Goal: Task Accomplishment & Management: Use online tool/utility

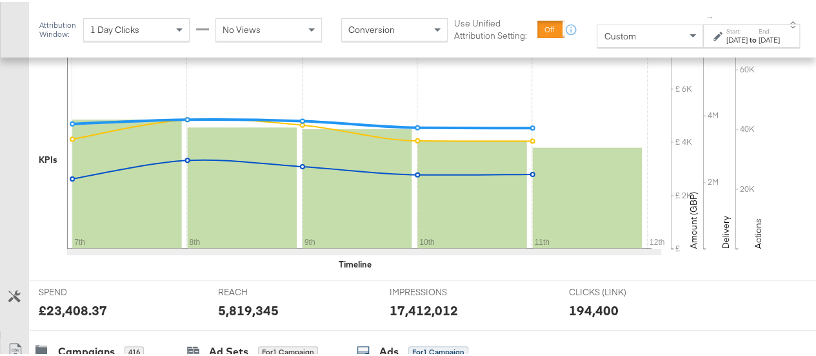
scroll to position [514, 0]
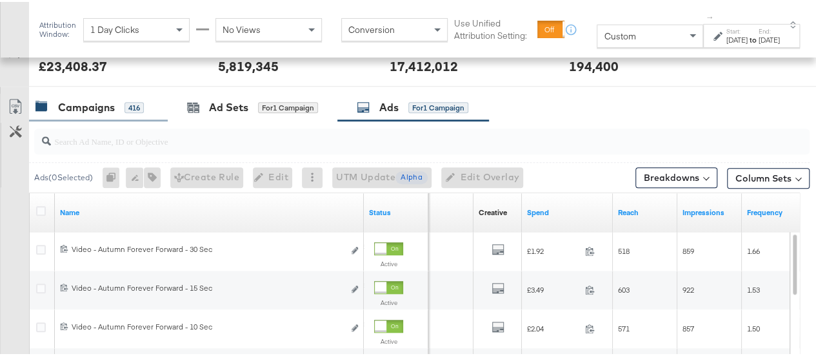
click at [79, 101] on div "Campaigns" at bounding box center [86, 105] width 57 height 15
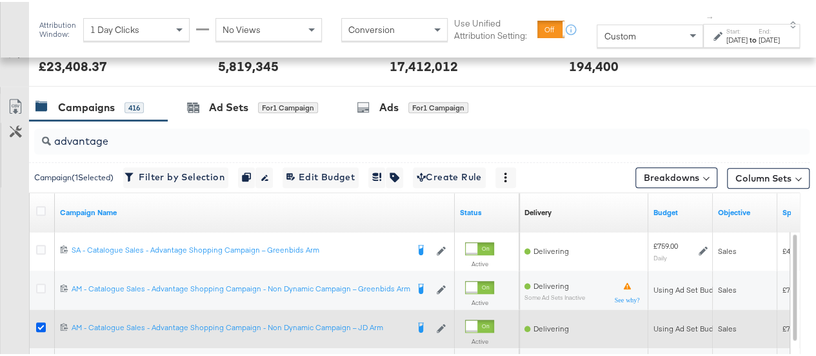
click at [41, 321] on icon at bounding box center [41, 325] width 10 height 10
click at [0, 0] on input "checkbox" at bounding box center [0, 0] width 0 height 0
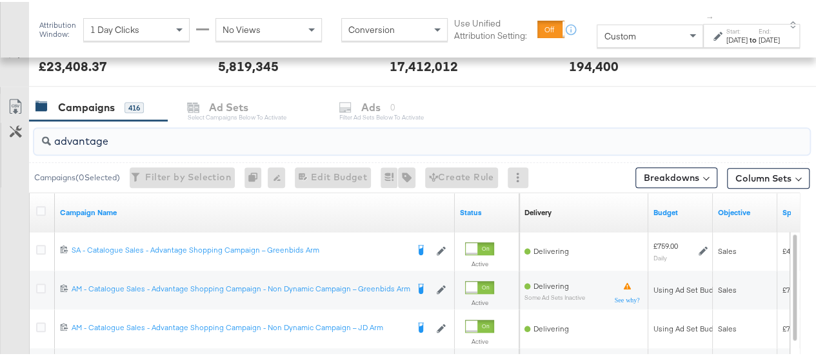
drag, startPoint x: 112, startPoint y: 135, endPoint x: 3, endPoint y: 148, distance: 110.5
click at [3, 148] on div "advantage Campaigns ( 0 Selected) Filter by Selection Filter 0 campaigns 0 Rena…" at bounding box center [405, 348] width 810 height 459
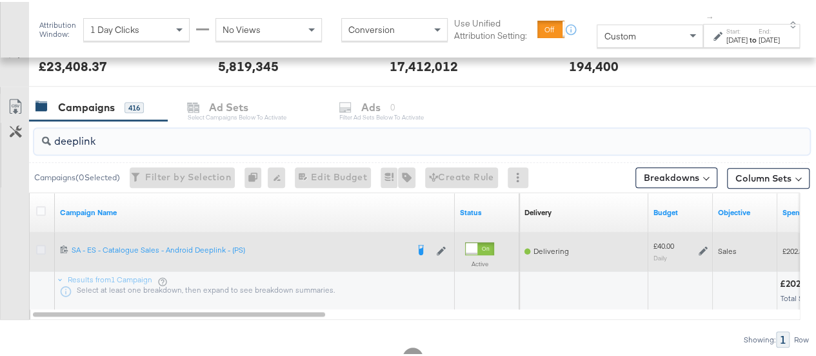
type input "deeplink"
click at [41, 245] on icon at bounding box center [41, 248] width 10 height 10
click at [0, 0] on input "checkbox" at bounding box center [0, 0] width 0 height 0
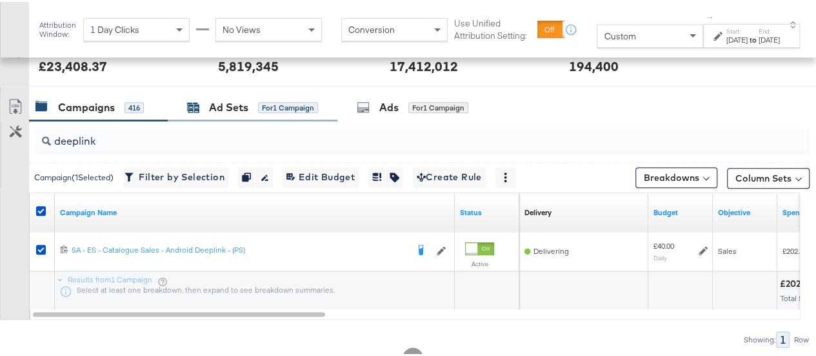
click at [259, 101] on div "for 1 Campaign" at bounding box center [288, 106] width 60 height 12
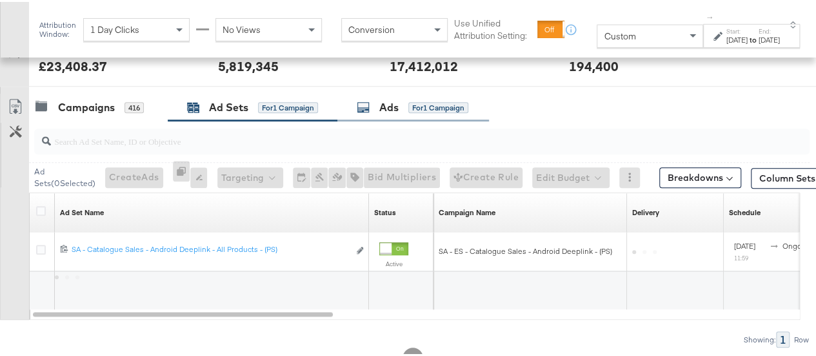
click at [403, 96] on div "Ads for 1 Campaign" at bounding box center [413, 106] width 152 height 28
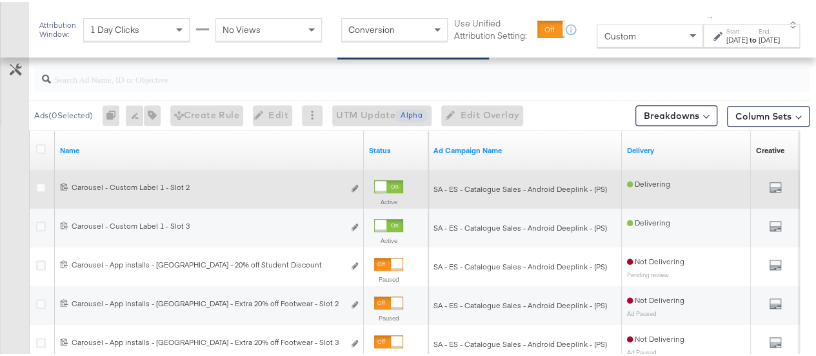
scroll to position [586, 0]
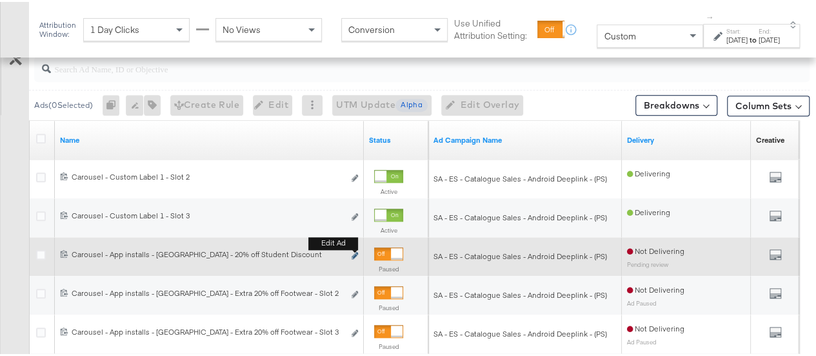
click at [352, 253] on button "Edit ad" at bounding box center [355, 254] width 8 height 14
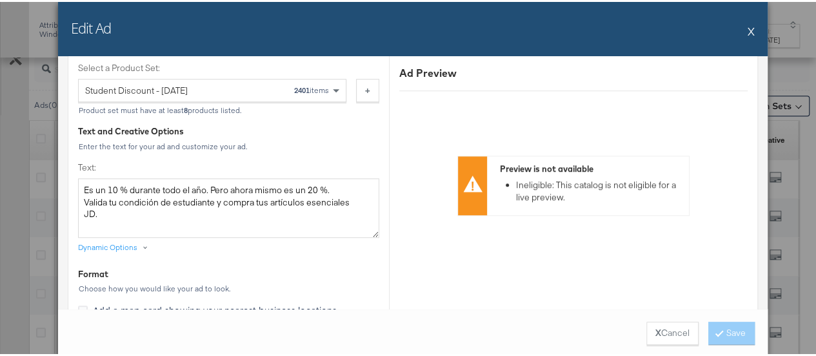
scroll to position [555, 0]
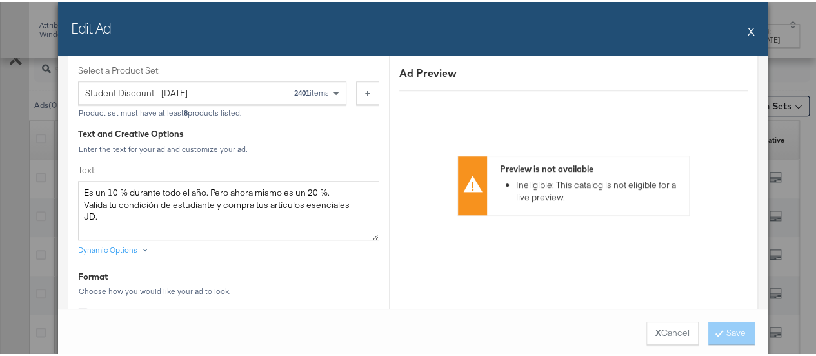
click at [128, 248] on div "Dynamic Options" at bounding box center [107, 248] width 59 height 10
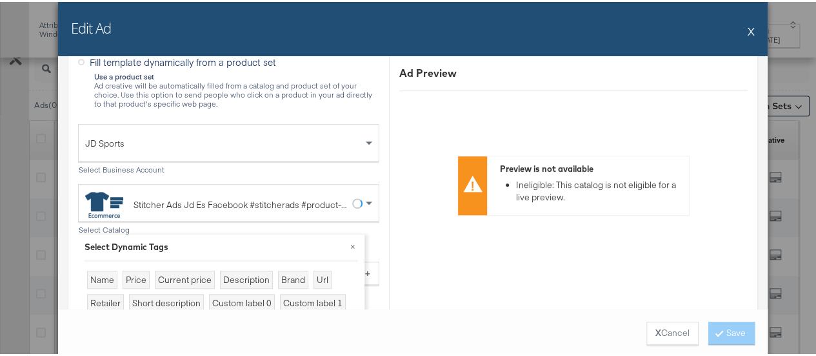
scroll to position [449, 0]
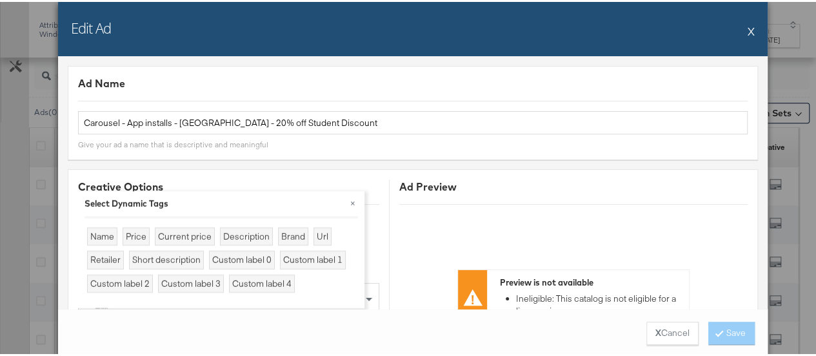
scroll to position [292, 0]
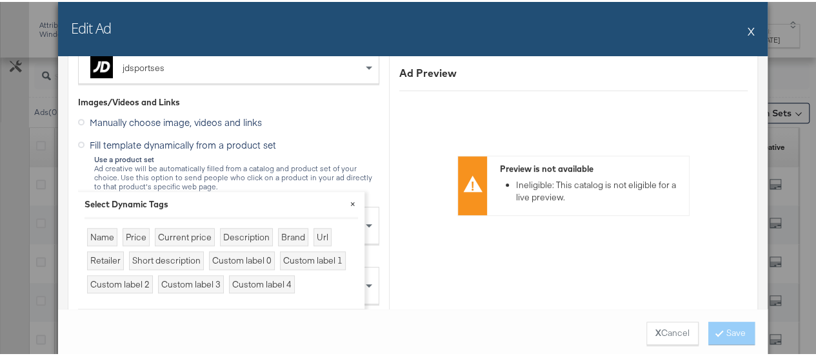
click at [350, 201] on button "×" at bounding box center [352, 201] width 23 height 23
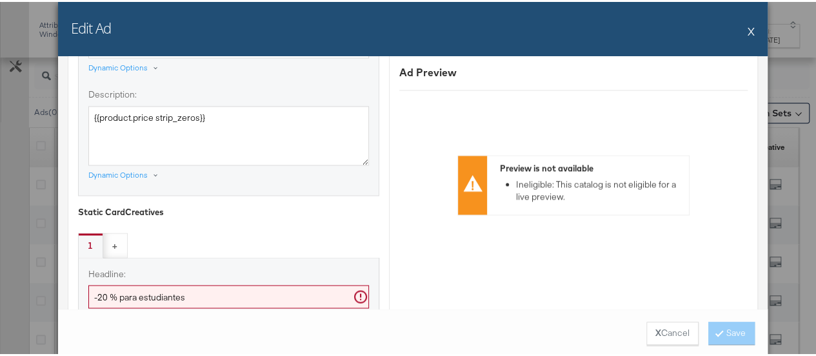
scroll to position [1027, 0]
click at [128, 169] on div "Dynamic Options" at bounding box center [117, 172] width 59 height 10
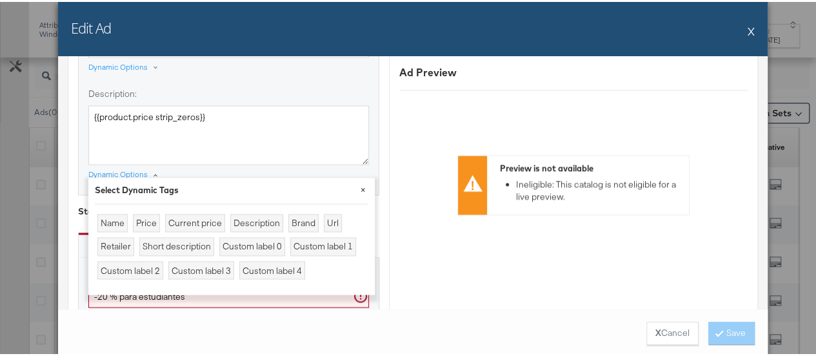
click at [360, 184] on button "×" at bounding box center [363, 187] width 23 height 23
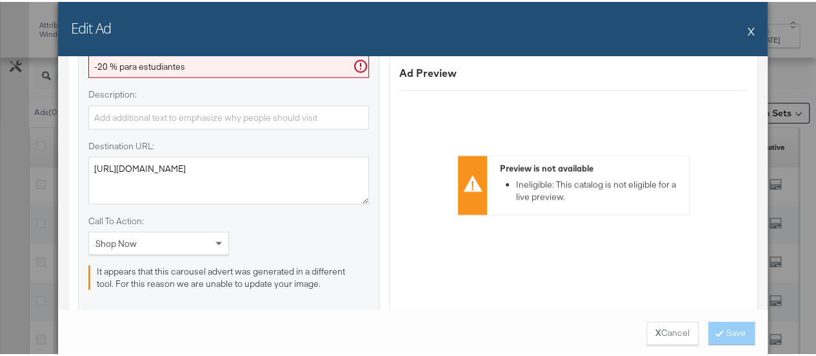
scroll to position [1249, 0]
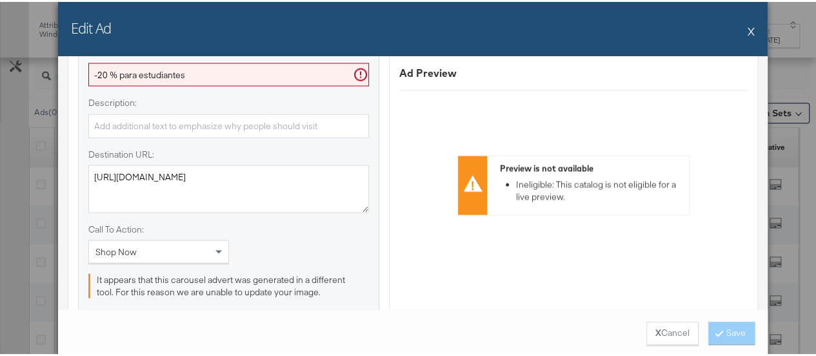
click at [749, 31] on button "X" at bounding box center [751, 29] width 7 height 26
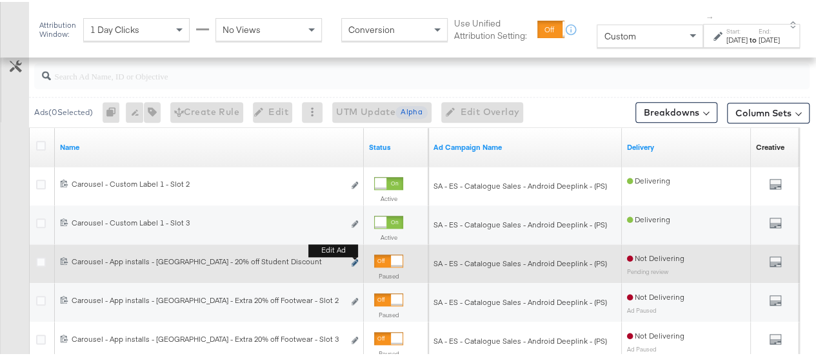
click at [355, 259] on icon "link" at bounding box center [355, 260] width 6 height 7
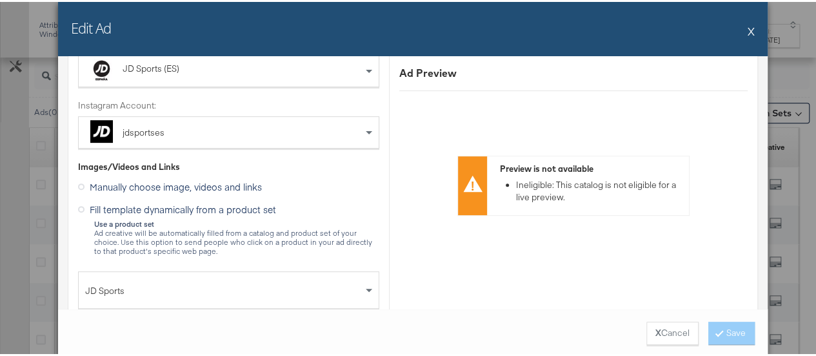
scroll to position [227, 0]
click at [203, 183] on span "Manually choose image, videos and links" at bounding box center [176, 185] width 172 height 13
click at [0, 0] on input "Manually choose image, videos and links" at bounding box center [0, 0] width 0 height 0
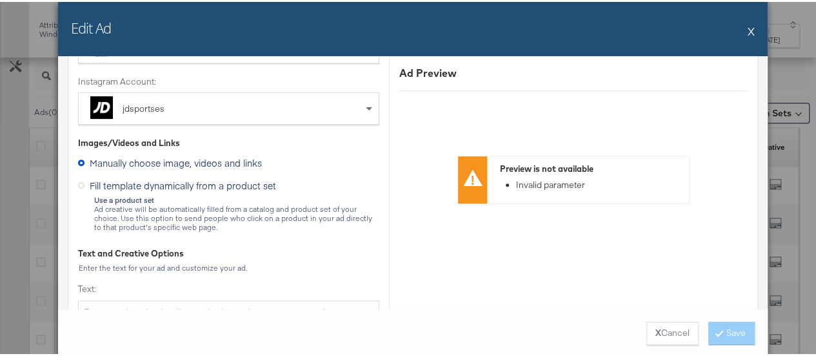
scroll to position [251, 0]
click at [176, 183] on span "Fill template dynamically from a product set" at bounding box center [183, 183] width 186 height 13
click at [0, 0] on input "Fill template dynamically from a product set" at bounding box center [0, 0] width 0 height 0
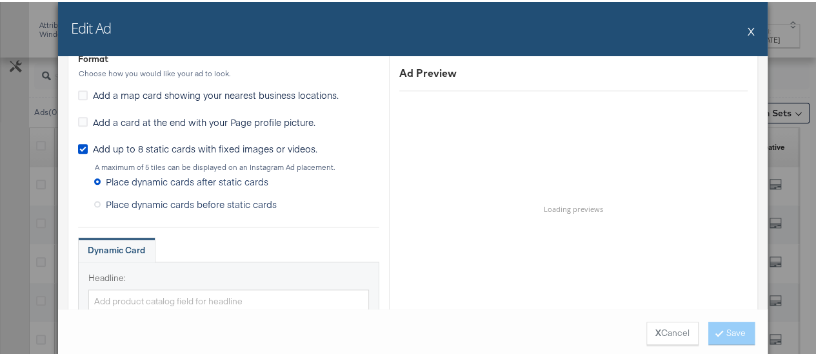
scroll to position [769, 0]
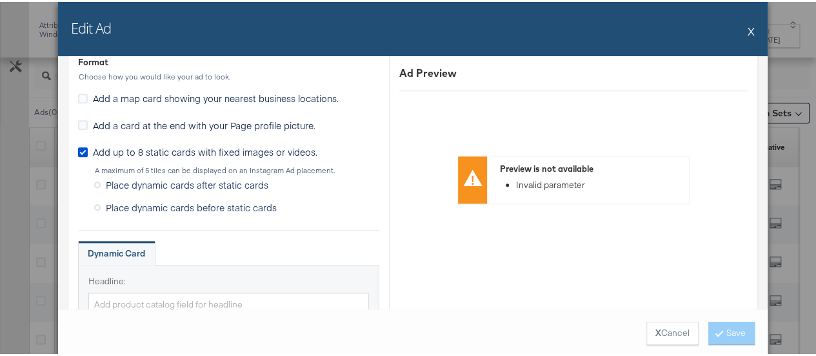
click at [166, 202] on span "Place dynamic cards before static cards" at bounding box center [191, 205] width 171 height 13
click at [0, 0] on input "Place dynamic cards before static cards" at bounding box center [0, 0] width 0 height 0
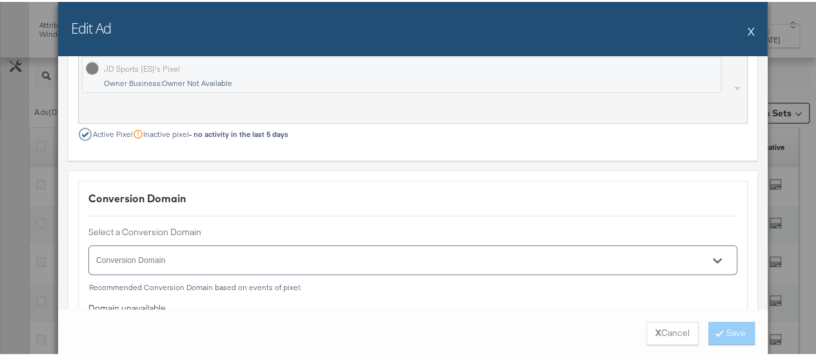
scroll to position [1842, 0]
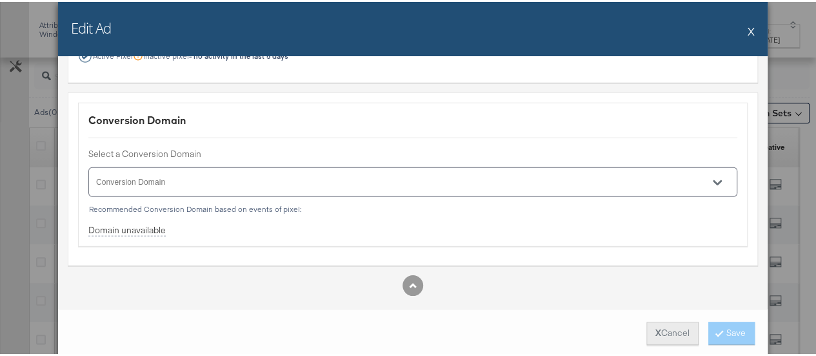
click at [665, 334] on button "X Cancel" at bounding box center [673, 330] width 52 height 23
